Goal: Task Accomplishment & Management: Use online tool/utility

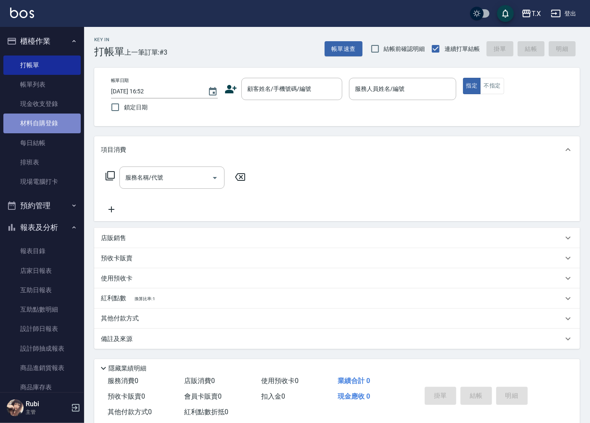
click at [57, 123] on link "材料自購登錄" at bounding box center [41, 123] width 77 height 19
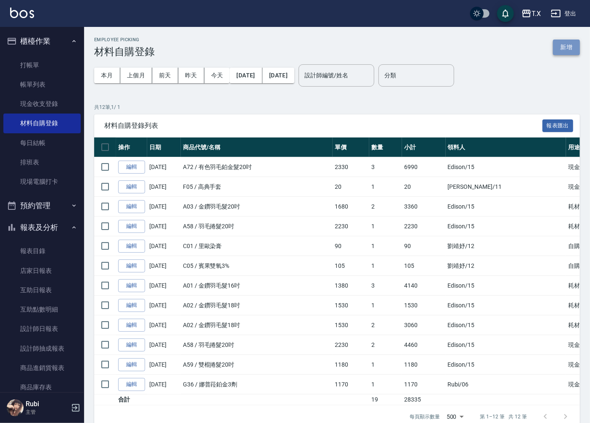
click at [560, 48] on button "新增" at bounding box center [566, 48] width 27 height 16
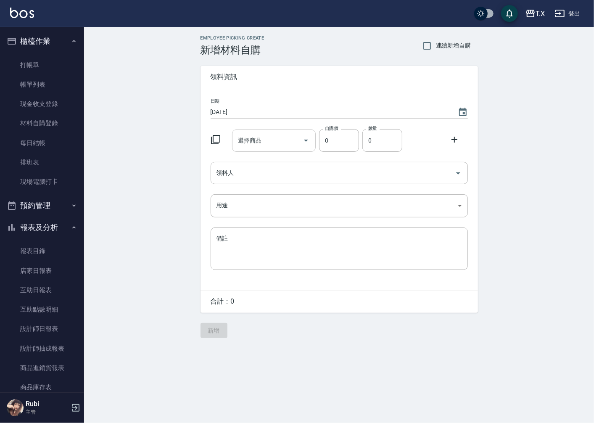
click at [275, 145] on input "選擇商品" at bounding box center [267, 140] width 63 height 15
click at [270, 161] on li "D02 區部太空噴霧" at bounding box center [274, 162] width 84 height 14
type input "區部太空噴霧"
type input "150"
type input "1"
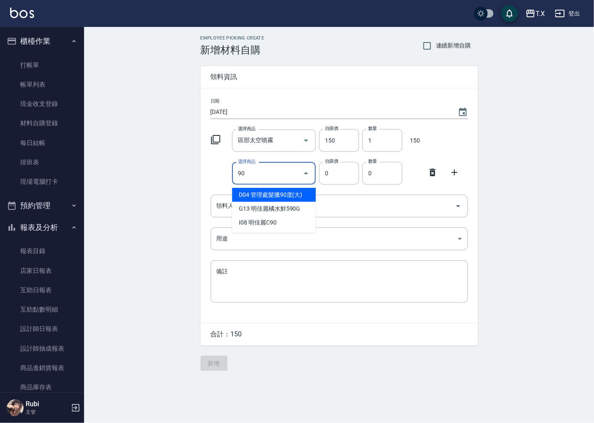
type input "管理處髮臘90度(大)"
type input "110"
type input "1"
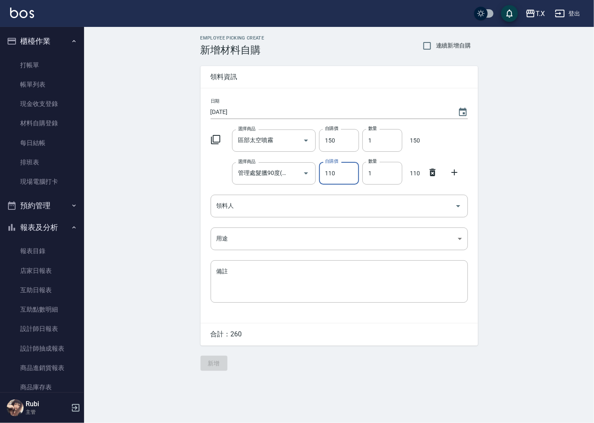
click at [224, 175] on div "選擇商品 管理處髮臘90度(大) 選擇商品 自購價 110 自購價 數量 1 數量 110" at bounding box center [337, 171] width 261 height 26
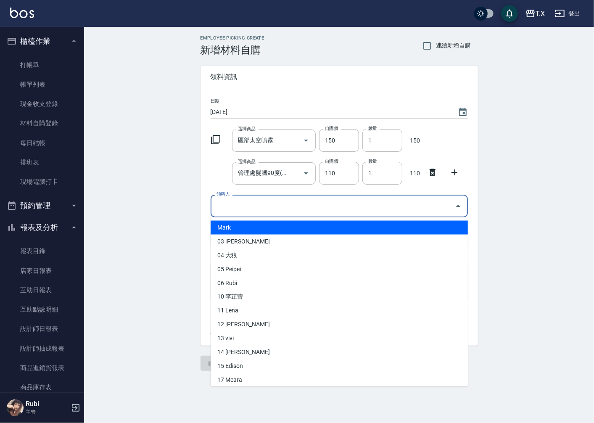
click at [236, 208] on input "領料人" at bounding box center [332, 205] width 237 height 15
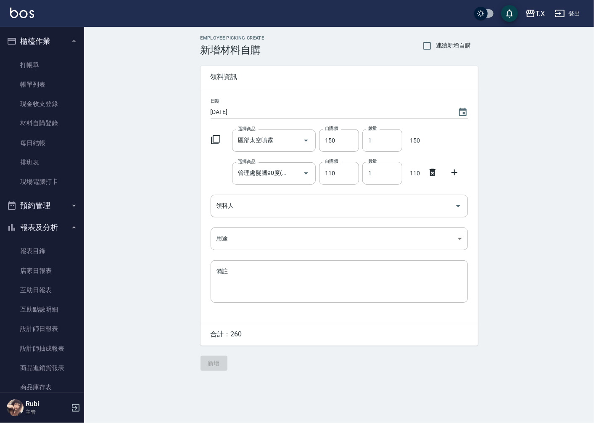
click at [157, 222] on div "Employee Picking Create 新增材料自購 連續新增自購 領料資訊 日期 [DATE] 選擇商品 區部太空噴霧 選擇商品 自購價 150 自…" at bounding box center [339, 203] width 510 height 352
click at [47, 270] on link "店家日報表" at bounding box center [41, 270] width 77 height 19
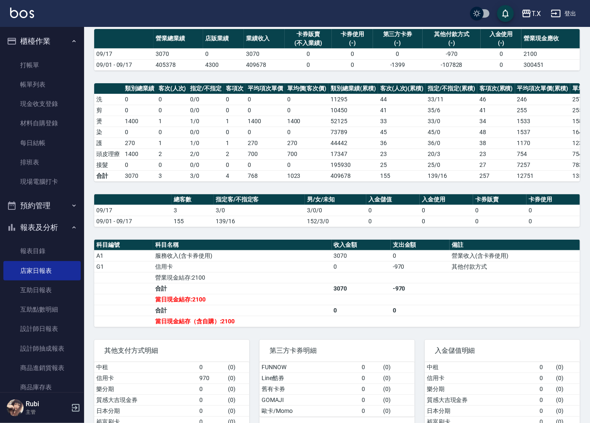
scroll to position [93, 0]
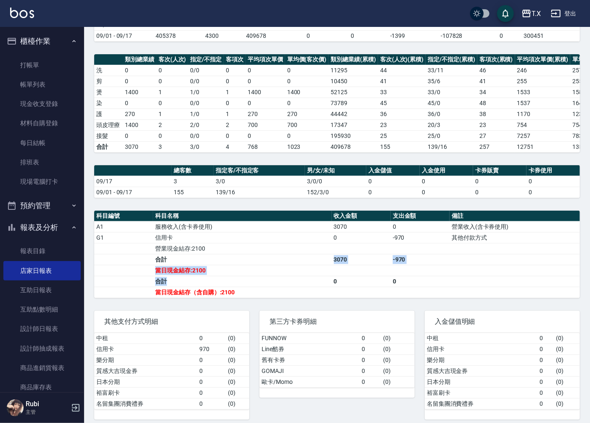
drag, startPoint x: 179, startPoint y: 272, endPoint x: 228, endPoint y: 291, distance: 53.0
click at [223, 292] on tbody "A1 服務收入(含卡券使用) 3070 0 營業收入(含卡券使用) G1 信用卡 0 -970 其他付款方式 營業現金結存:2100 合計 3070 -970…" at bounding box center [337, 259] width 486 height 77
click at [226, 287] on td "合計" at bounding box center [242, 281] width 178 height 11
click at [238, 285] on td "合計" at bounding box center [242, 281] width 178 height 11
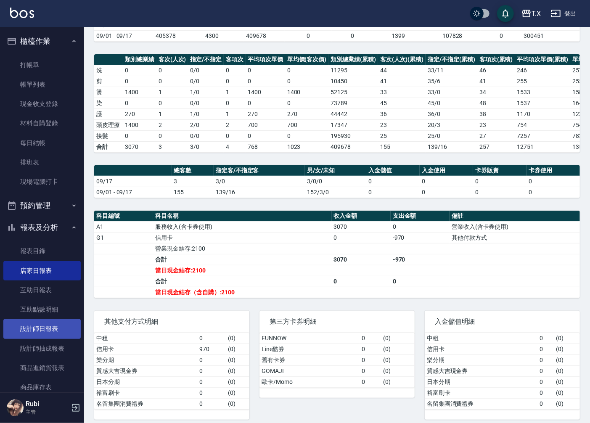
click at [27, 333] on link "設計師日報表" at bounding box center [41, 328] width 77 height 19
